Goal: Transaction & Acquisition: Purchase product/service

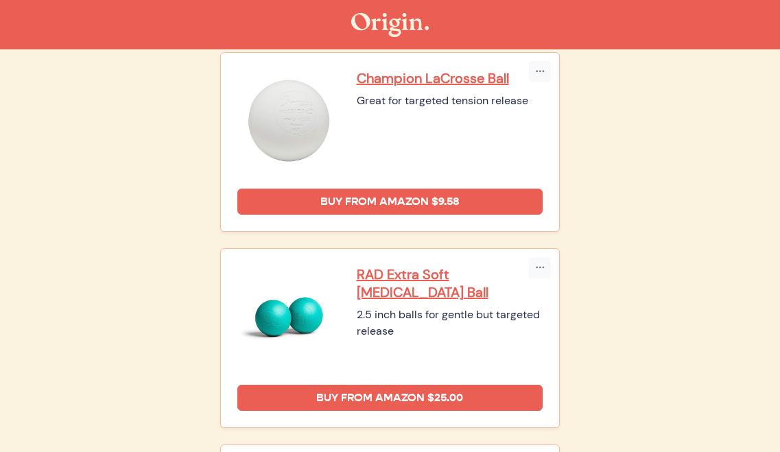
scroll to position [178, 0]
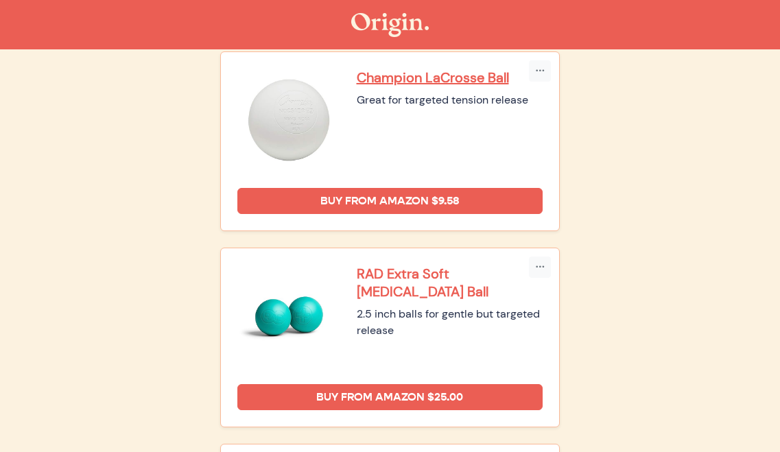
click at [406, 274] on p "RAD Extra Soft [MEDICAL_DATA] Ball" at bounding box center [450, 283] width 187 height 36
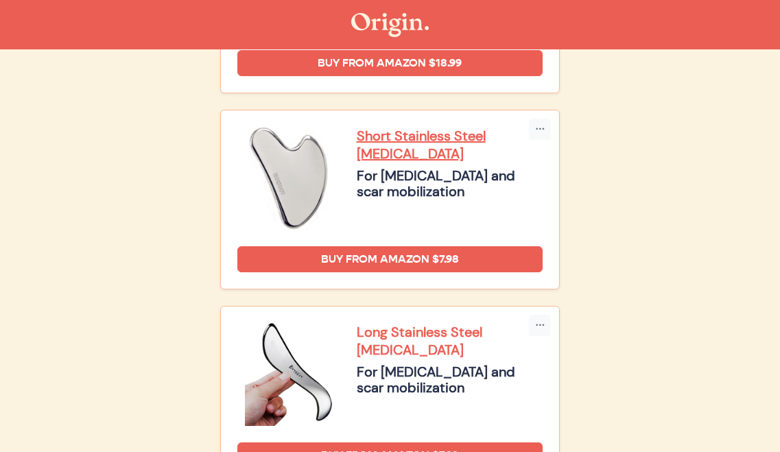
scroll to position [2075, 0]
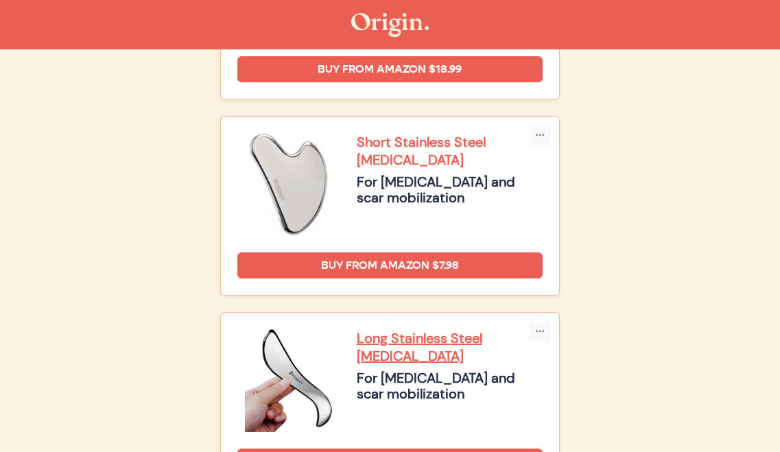
click at [379, 144] on p "Short Stainless Steel [MEDICAL_DATA]" at bounding box center [450, 151] width 187 height 36
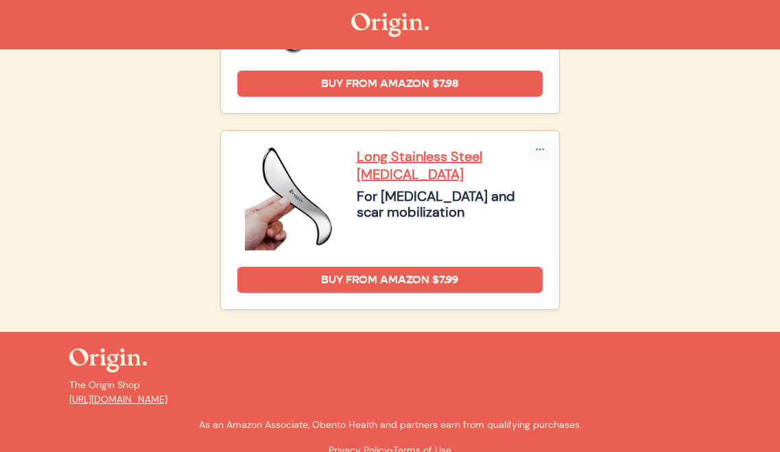
scroll to position [2257, 0]
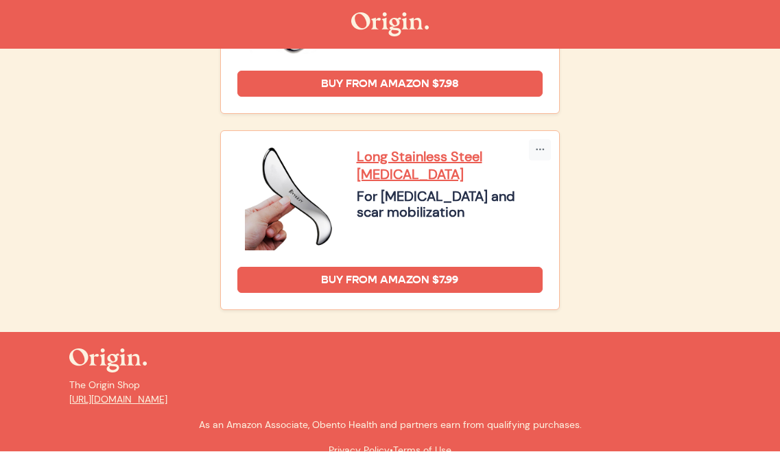
click at [617, 5] on nav at bounding box center [390, 24] width 780 height 49
click at [615, 18] on div at bounding box center [390, 25] width 658 height 24
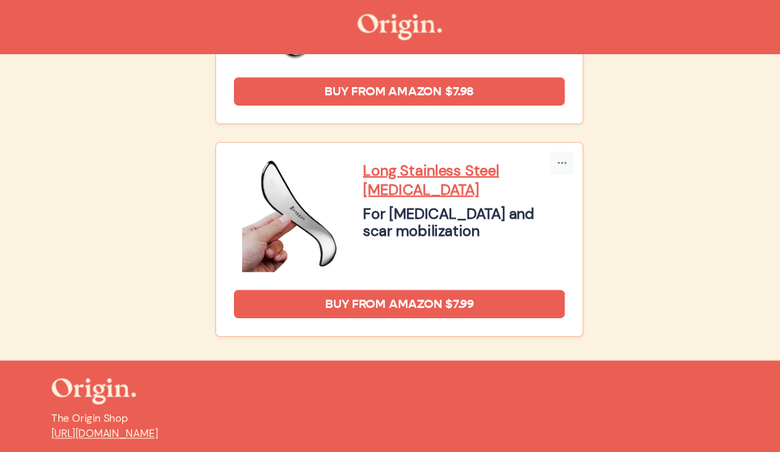
scroll to position [2237, 0]
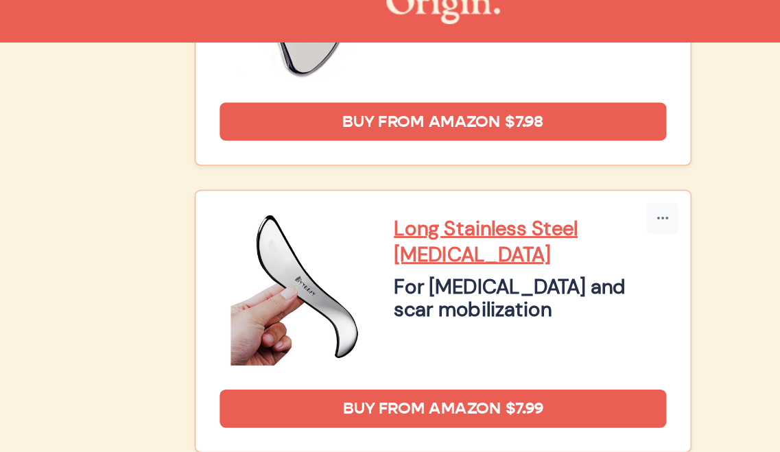
click at [61, 13] on div at bounding box center [390, 25] width 658 height 24
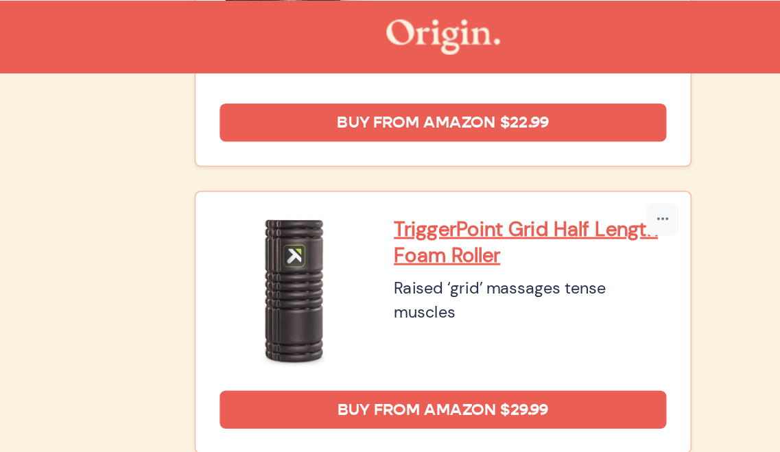
scroll to position [1189, 0]
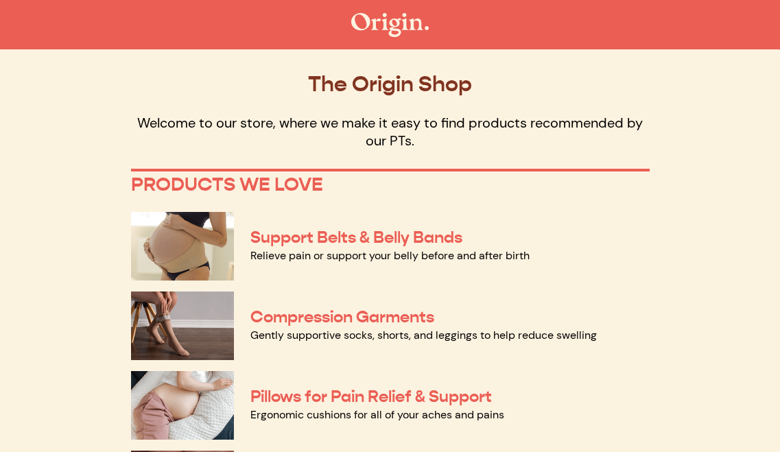
scroll to position [763, 0]
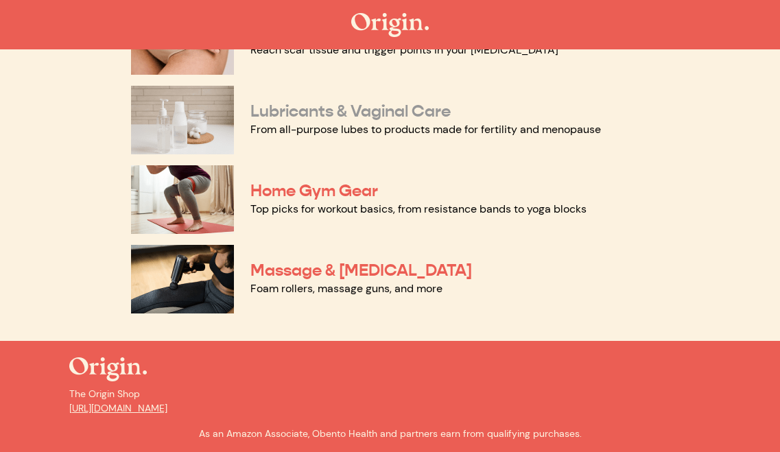
click at [322, 108] on link "Lubricants & Vaginal Care" at bounding box center [350, 111] width 200 height 21
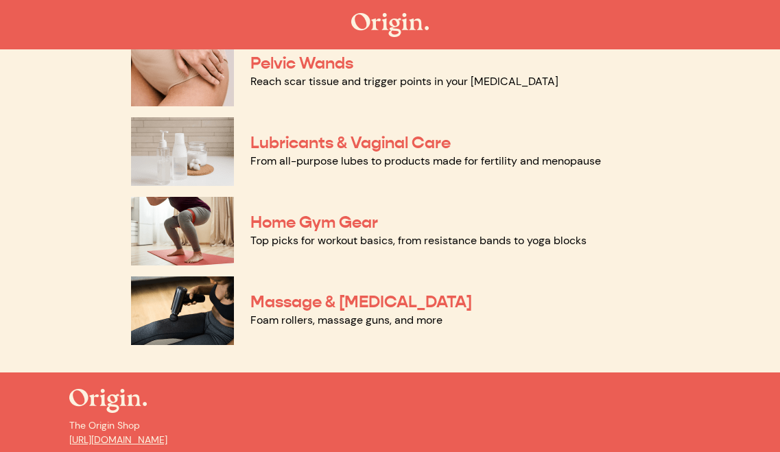
scroll to position [717, 0]
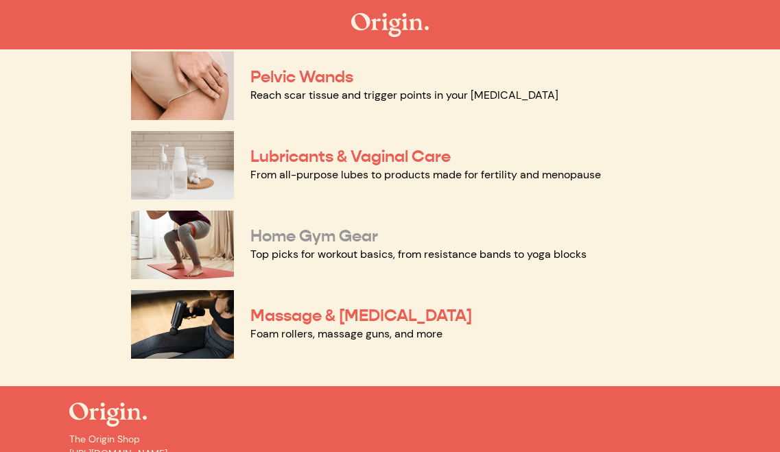
click at [274, 238] on link "Home Gym Gear" at bounding box center [314, 236] width 128 height 21
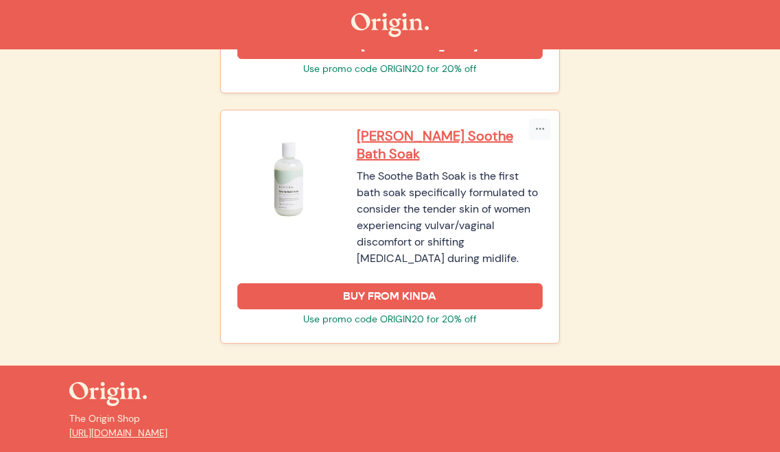
scroll to position [2259, 0]
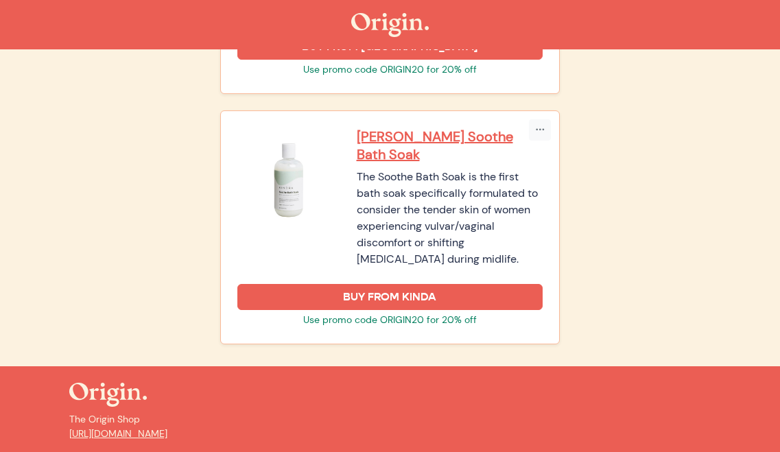
click at [99, 17] on div at bounding box center [390, 25] width 658 height 24
click at [126, 32] on div at bounding box center [390, 25] width 658 height 24
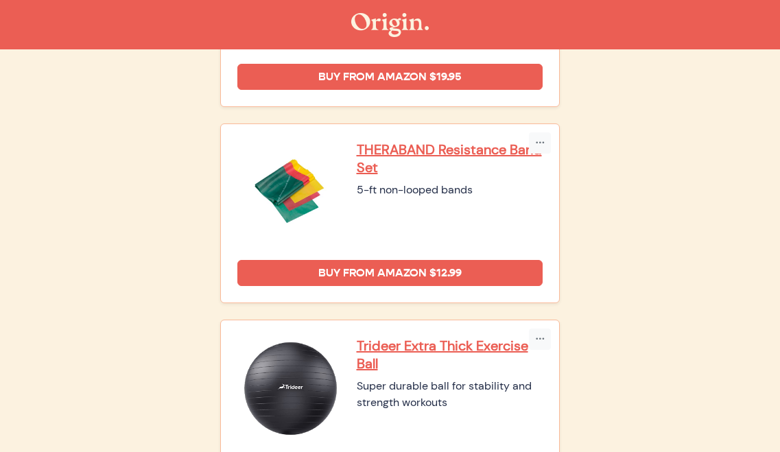
scroll to position [506, 0]
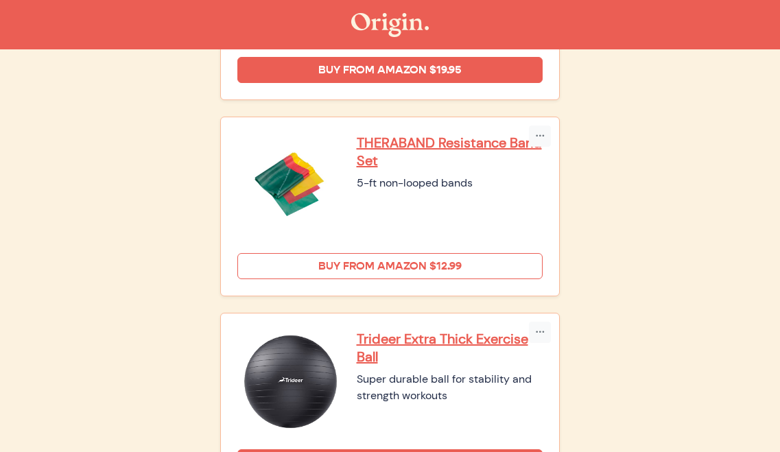
click at [367, 265] on link "Buy from Amazon $12.99" at bounding box center [390, 266] width 306 height 26
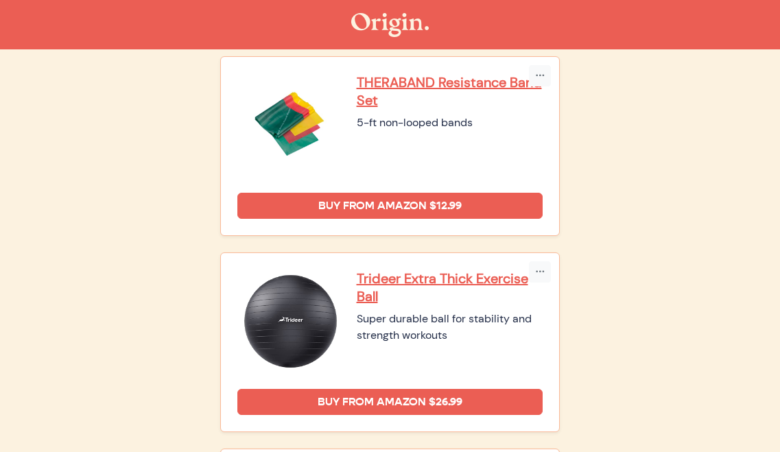
scroll to position [570, 0]
